Goal: Register for event/course

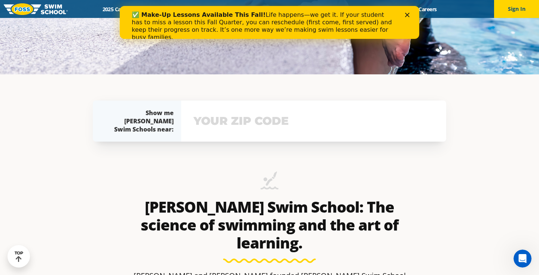
click at [222, 113] on input "text" at bounding box center [314, 121] width 244 height 22
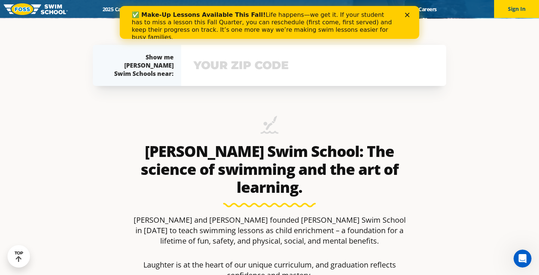
scroll to position [264, 0]
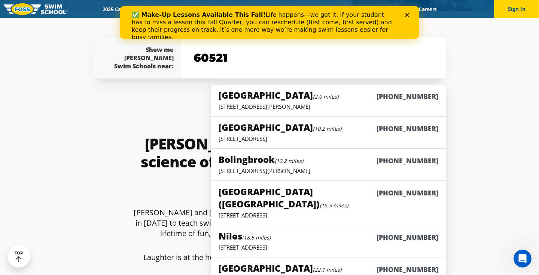
type input "60521"
click at [344, 101] on div "Western Springs (2.0 miles) (708) 765-4010" at bounding box center [329, 96] width 220 height 14
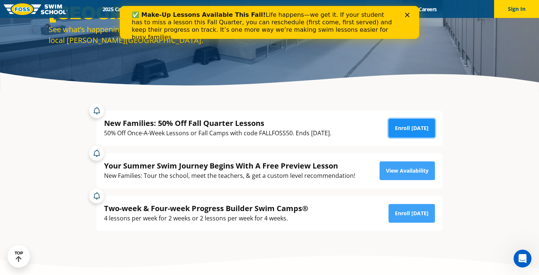
click at [412, 128] on link "Enroll [DATE]" at bounding box center [412, 128] width 46 height 19
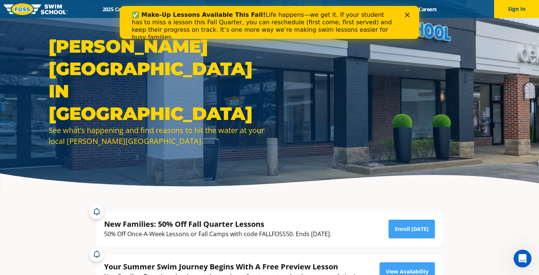
click at [408, 13] on icon "Close" at bounding box center [407, 15] width 4 height 4
